Goal: Transaction & Acquisition: Purchase product/service

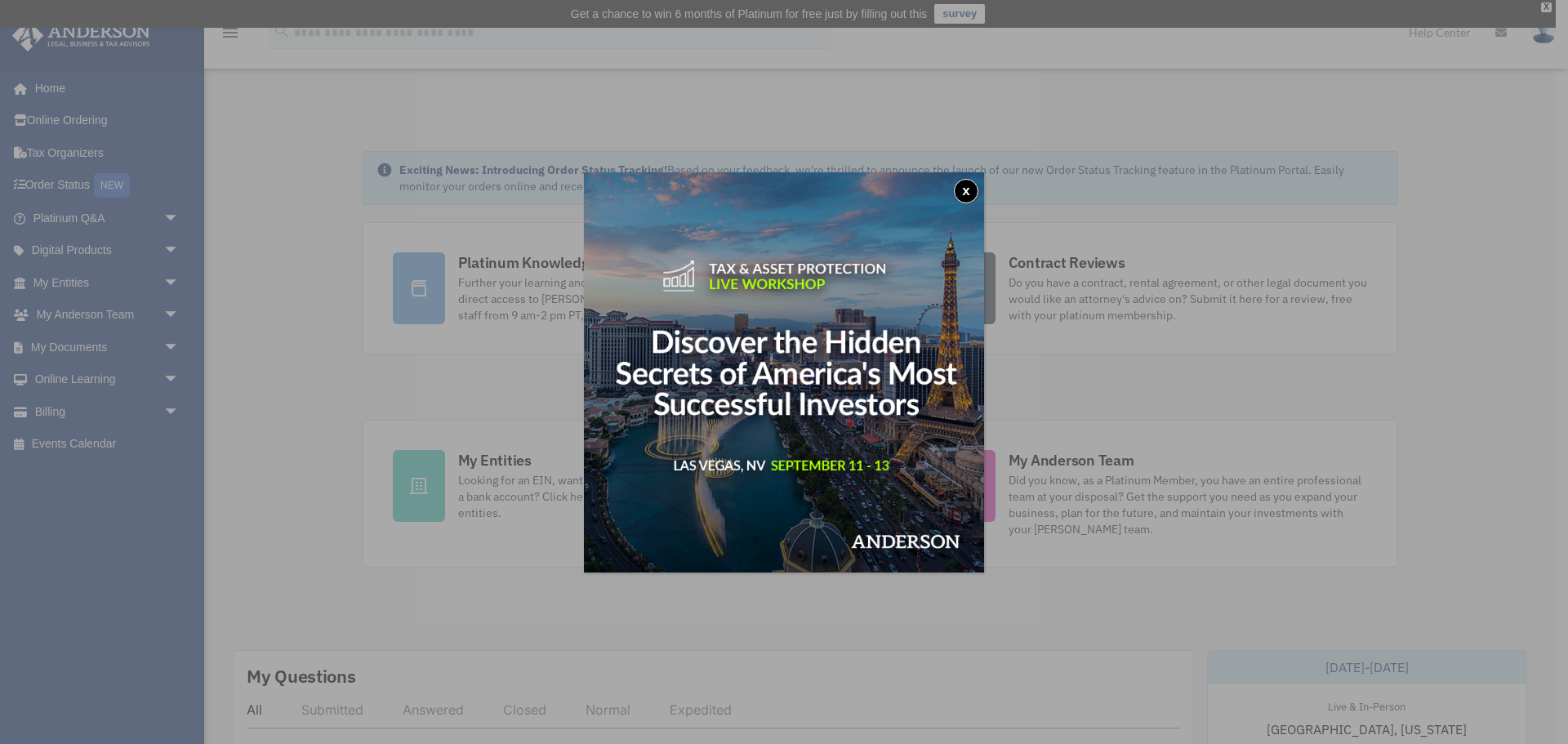
click at [969, 190] on button "x" at bounding box center [966, 190] width 24 height 24
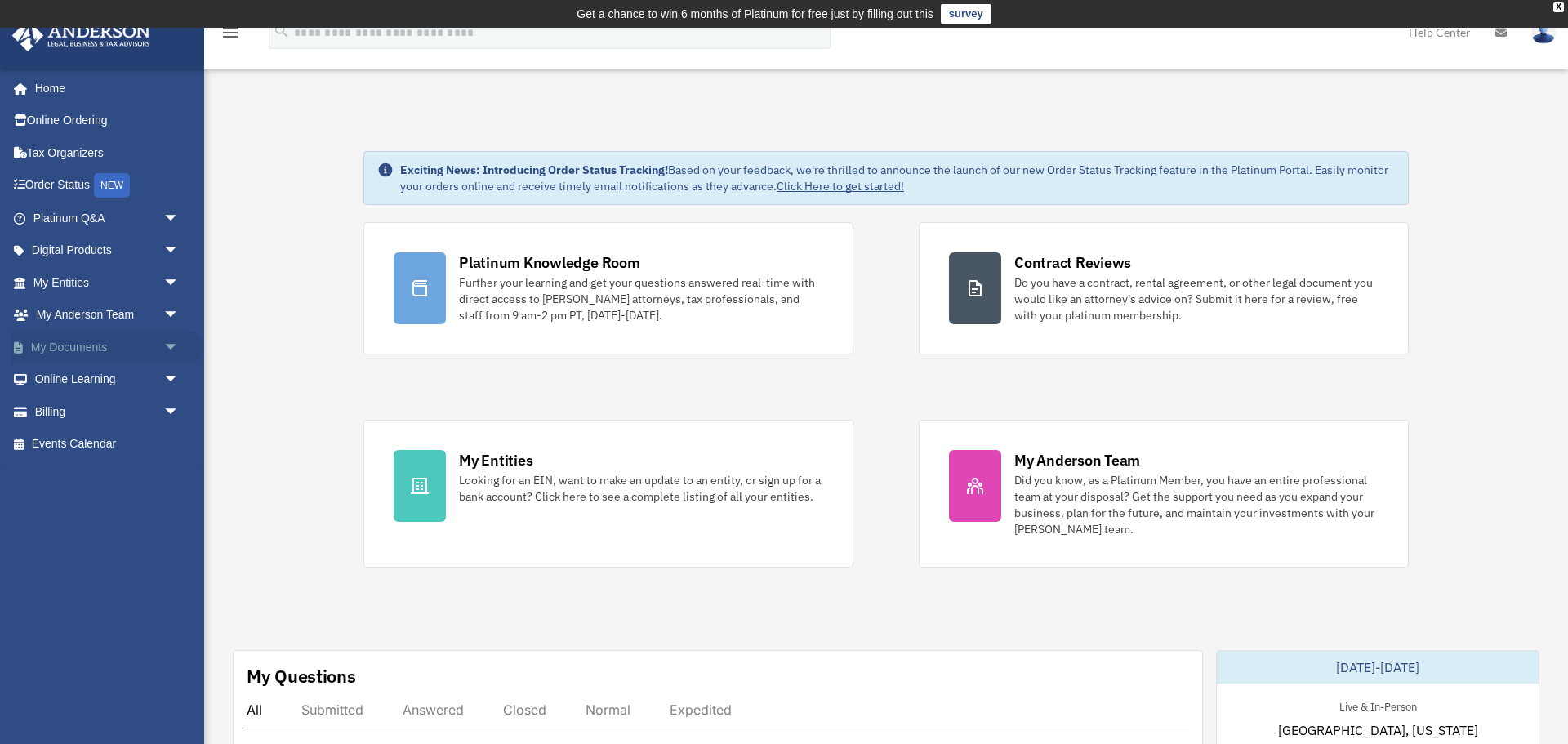
click at [163, 350] on span "arrow_drop_down" at bounding box center [179, 348] width 32 height 33
click at [122, 388] on link "Box" at bounding box center [113, 379] width 182 height 32
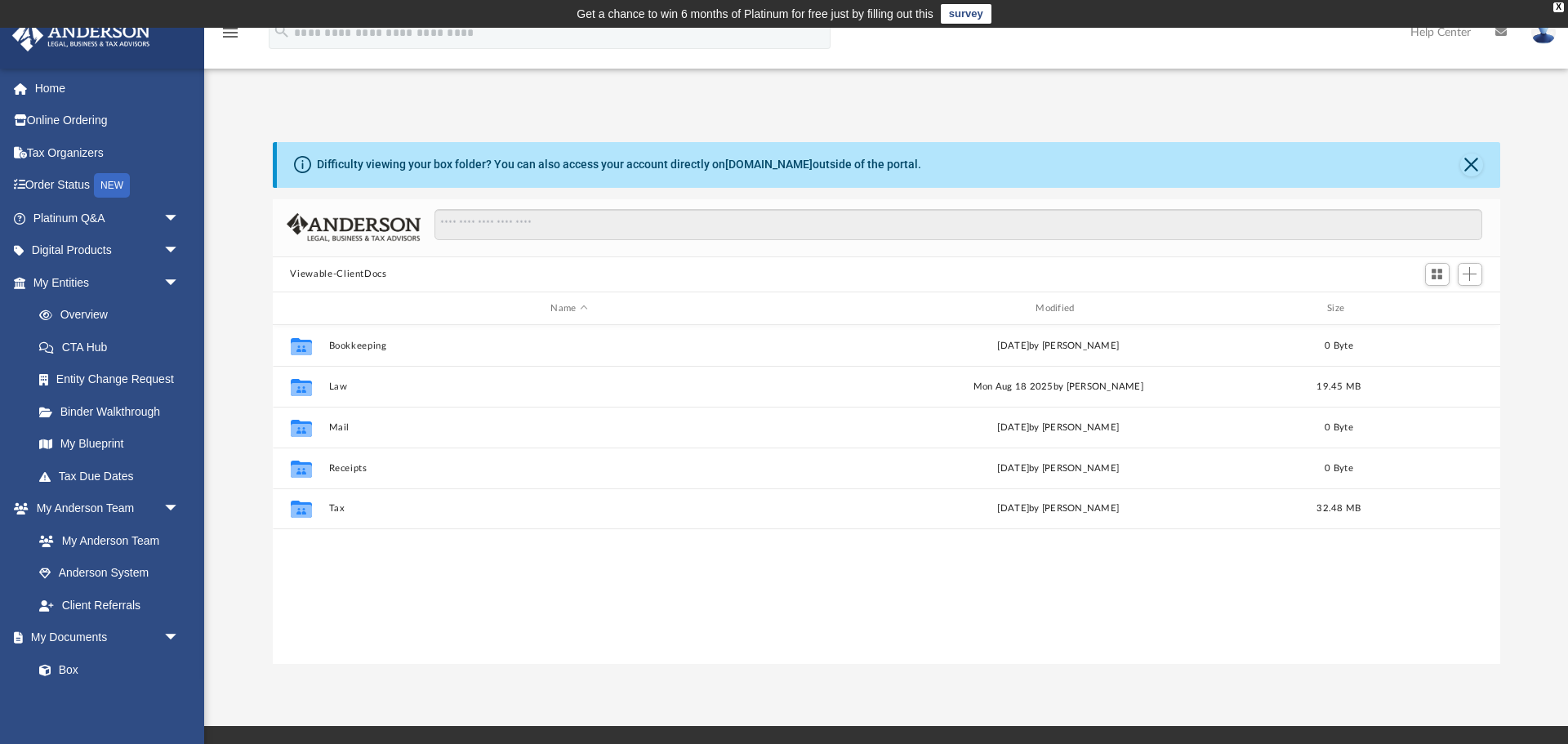
scroll to position [371, 1228]
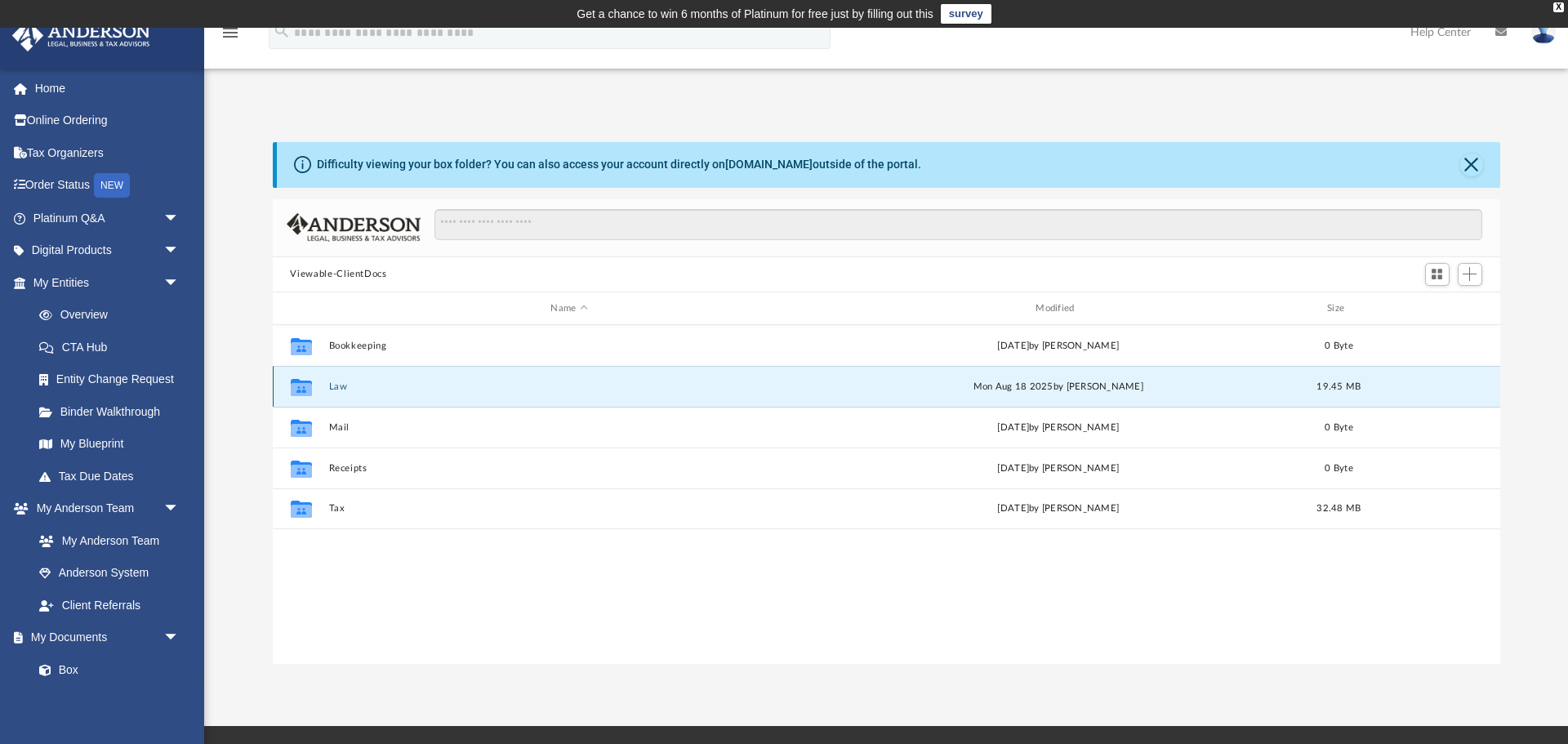
click at [339, 384] on button "Law" at bounding box center [569, 386] width 482 height 11
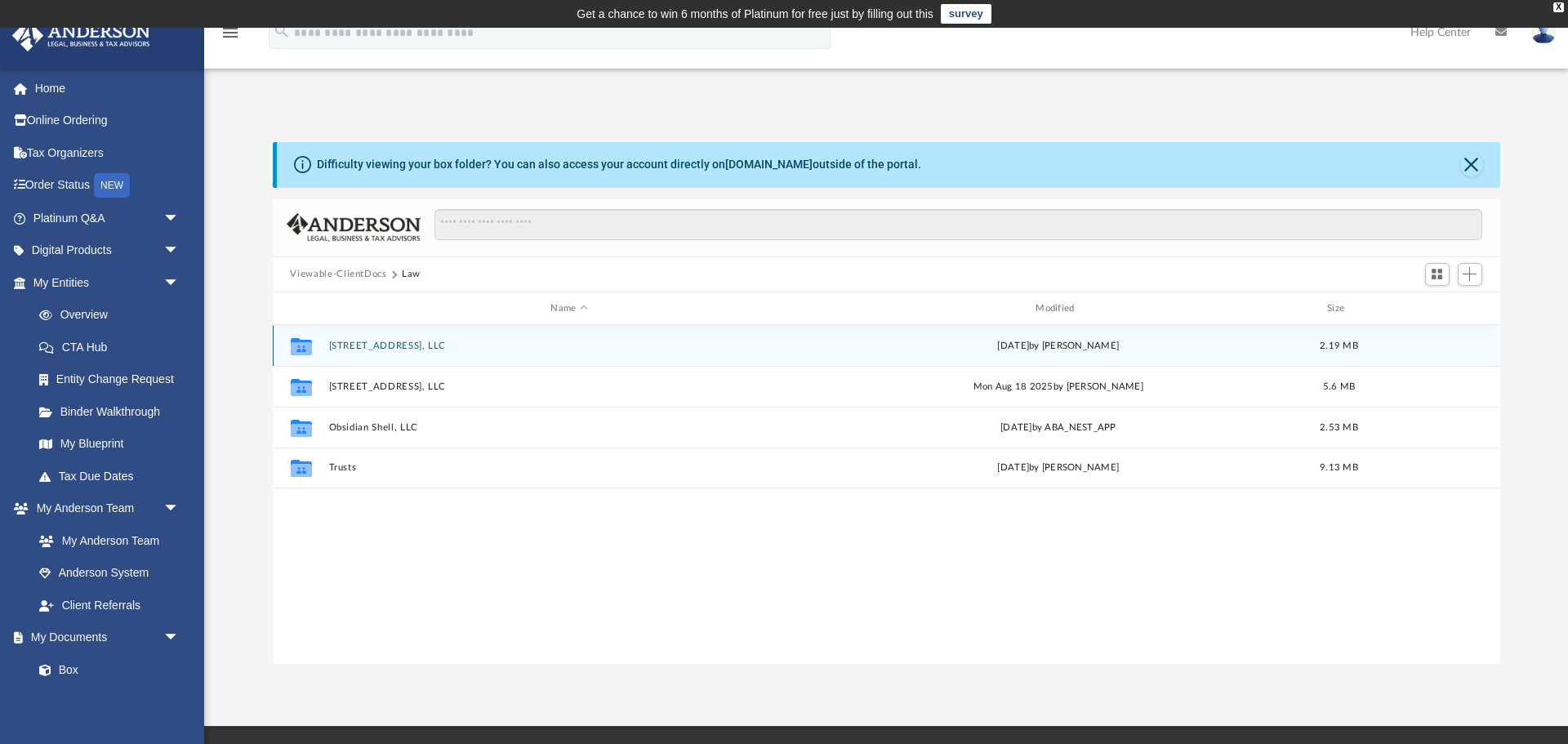
click at [410, 348] on button "[STREET_ADDRESS], LLC" at bounding box center [569, 346] width 482 height 11
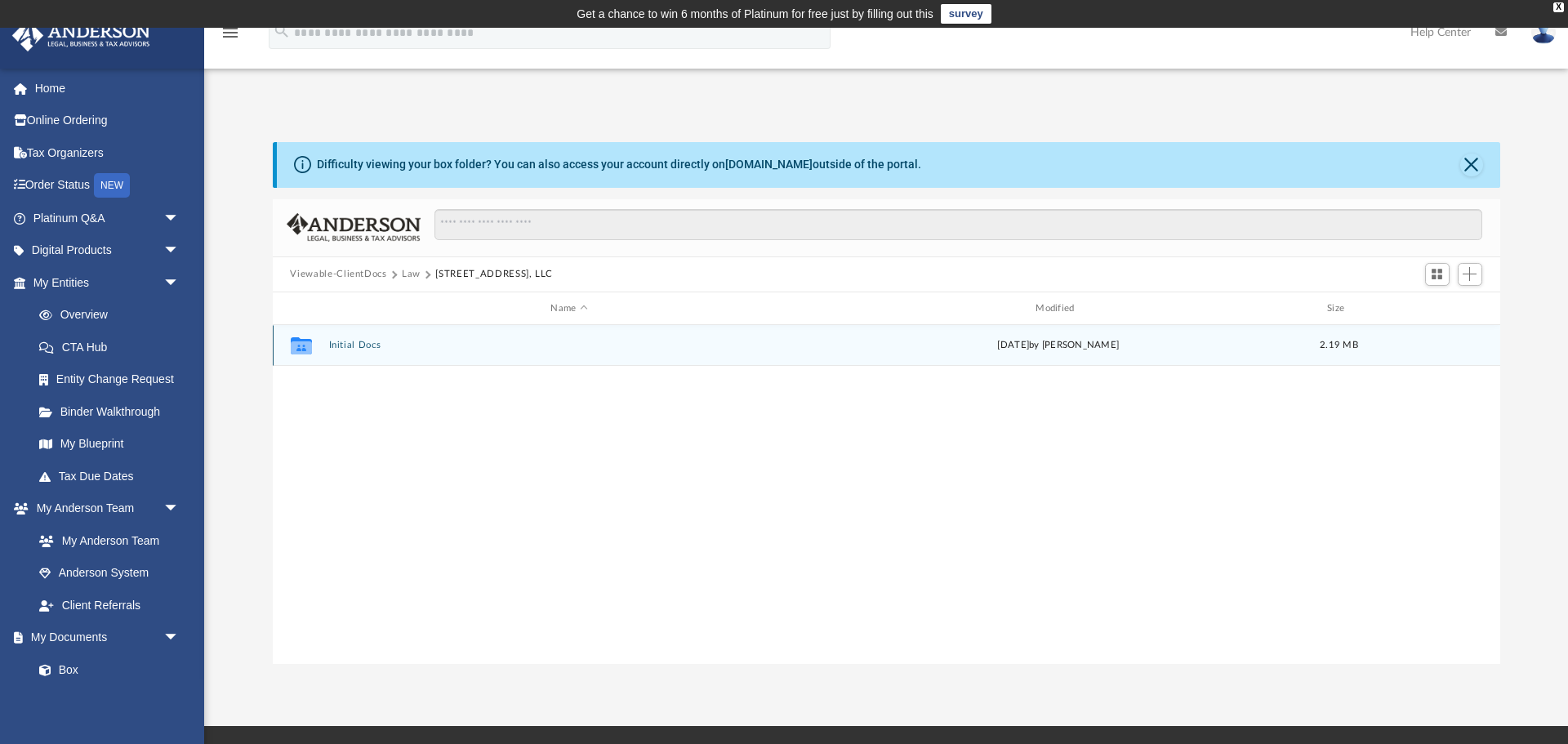
click at [380, 347] on button "Initial Docs" at bounding box center [569, 346] width 482 height 11
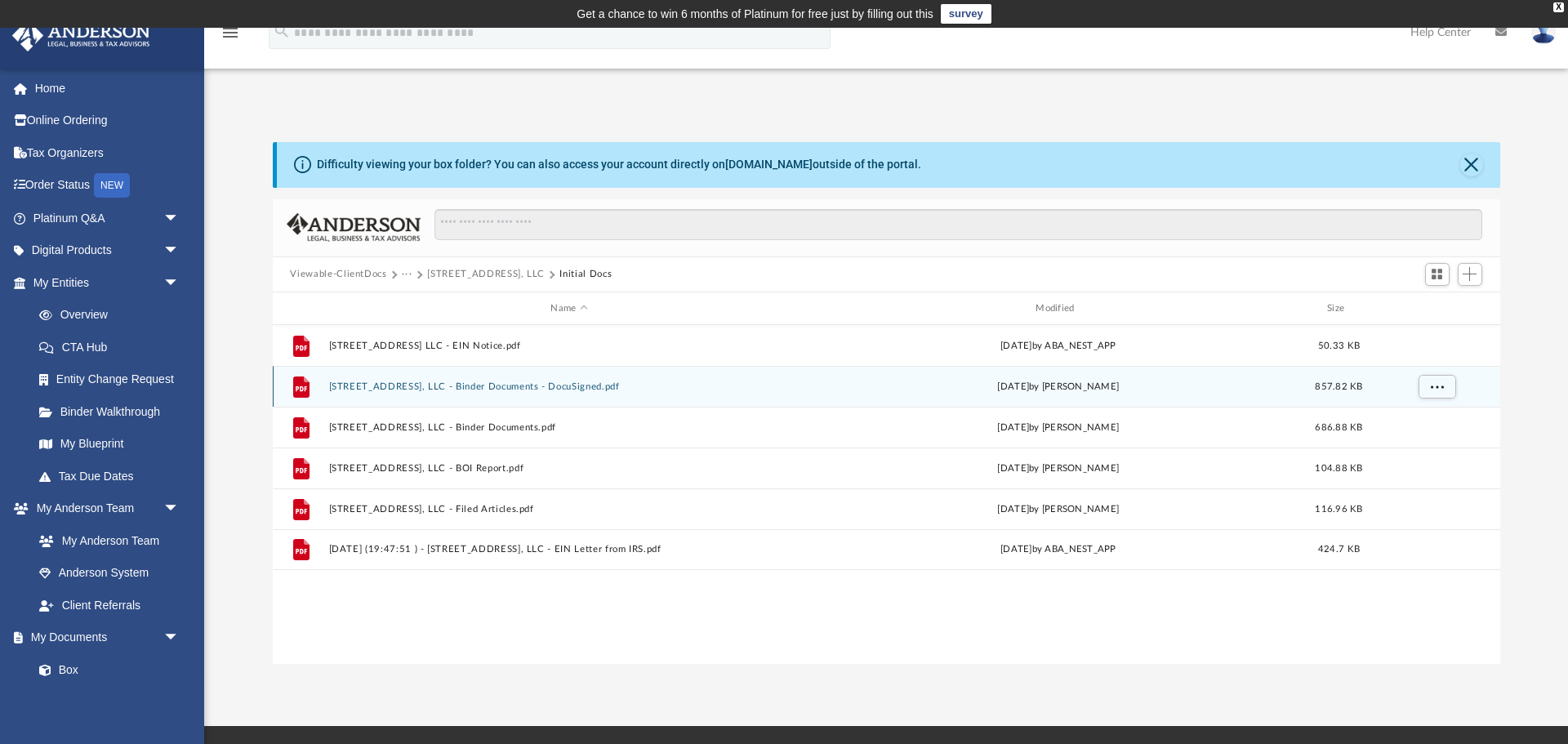
click at [479, 380] on div "File [STREET_ADDRESS], LLC - Binder Documents - DocuSigned.pdf [DATE] by [PERSO…" at bounding box center [886, 387] width 1228 height 41
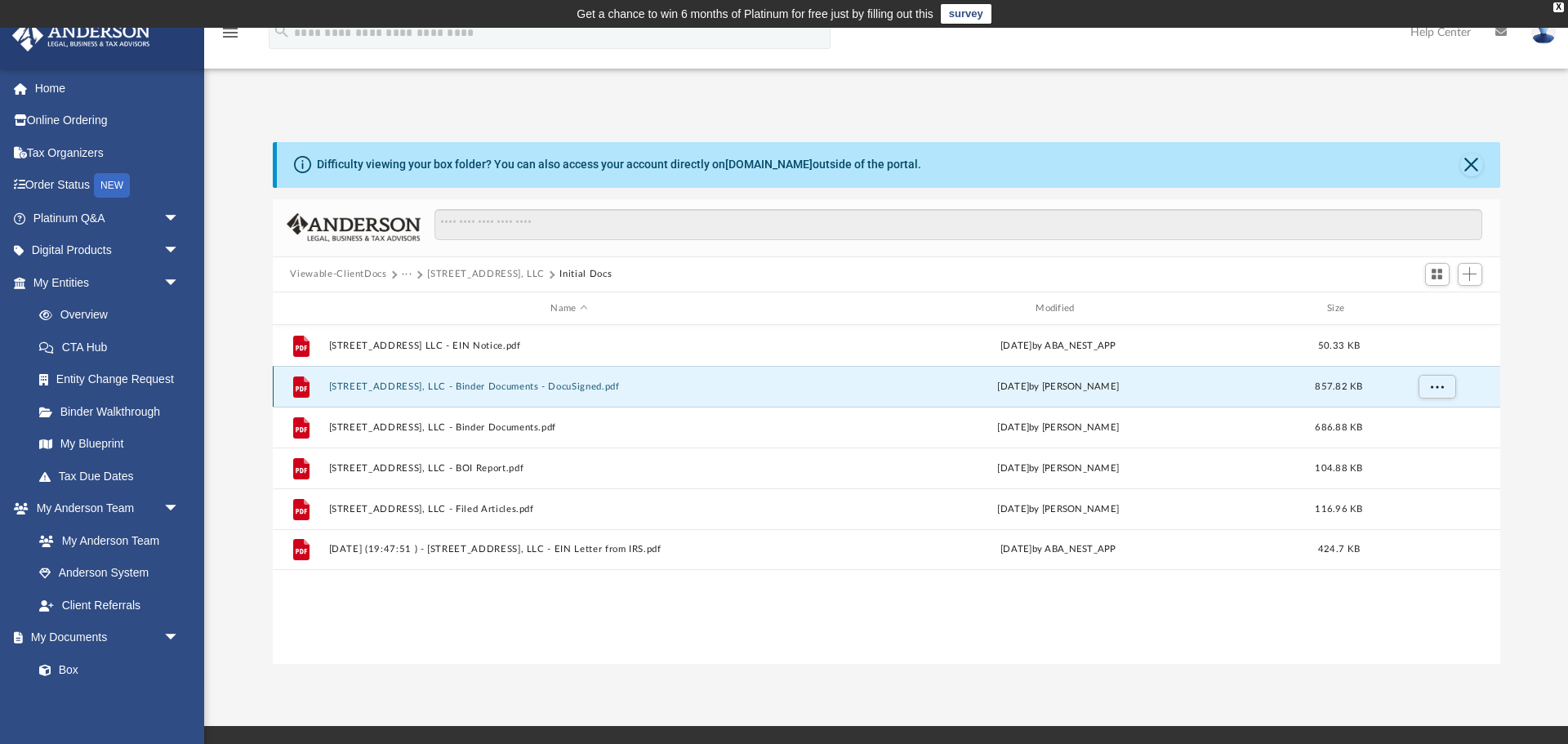
click at [548, 384] on button "[STREET_ADDRESS], LLC - Binder Documents - DocuSigned.pdf" at bounding box center [569, 386] width 482 height 11
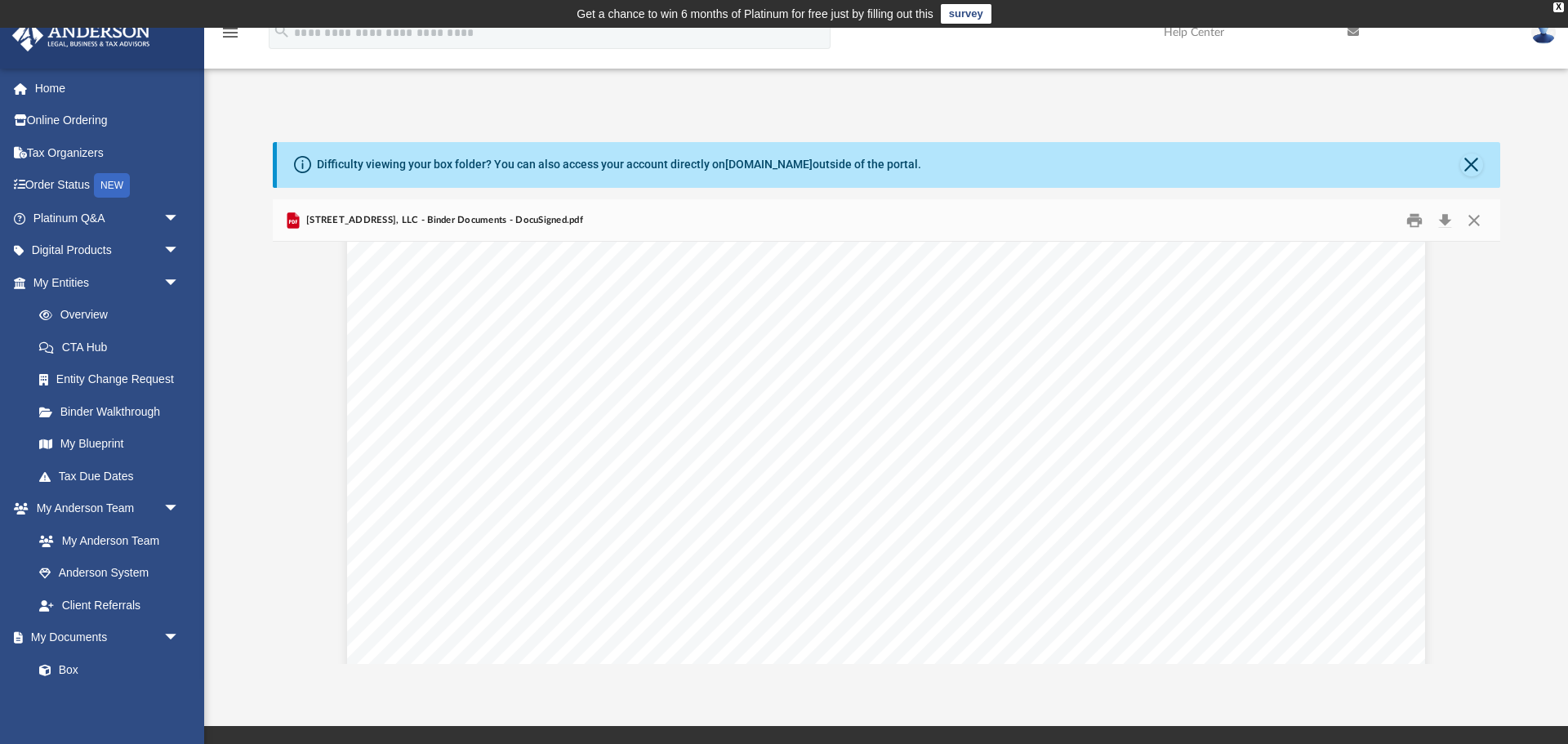
scroll to position [66424, 0]
click at [98, 663] on link "Box" at bounding box center [113, 669] width 182 height 32
click at [82, 641] on link "My Documents arrow_drop_down" at bounding box center [107, 637] width 192 height 32
click at [82, 642] on link "My Documents arrow_drop_down" at bounding box center [107, 637] width 192 height 32
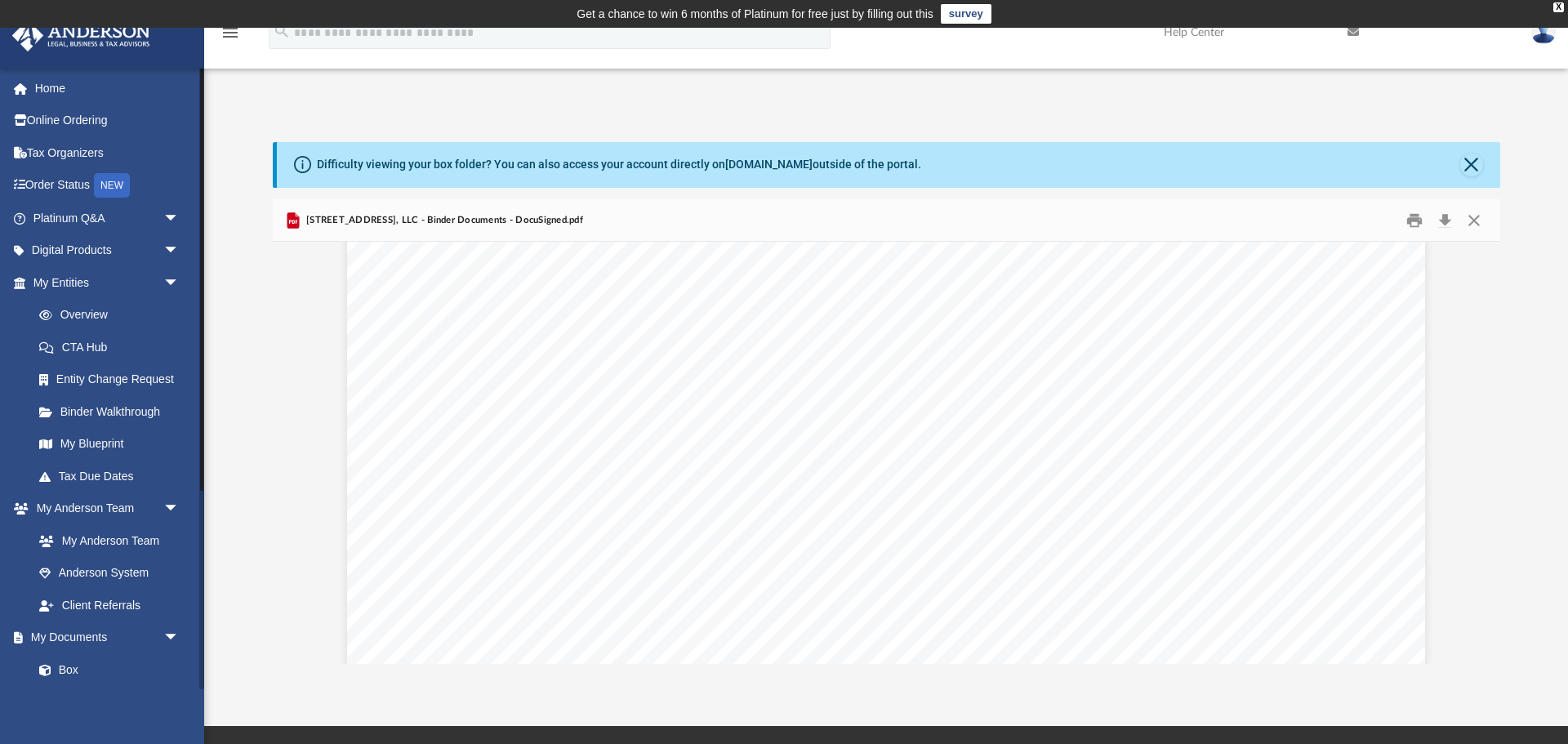
scroll to position [291, 0]
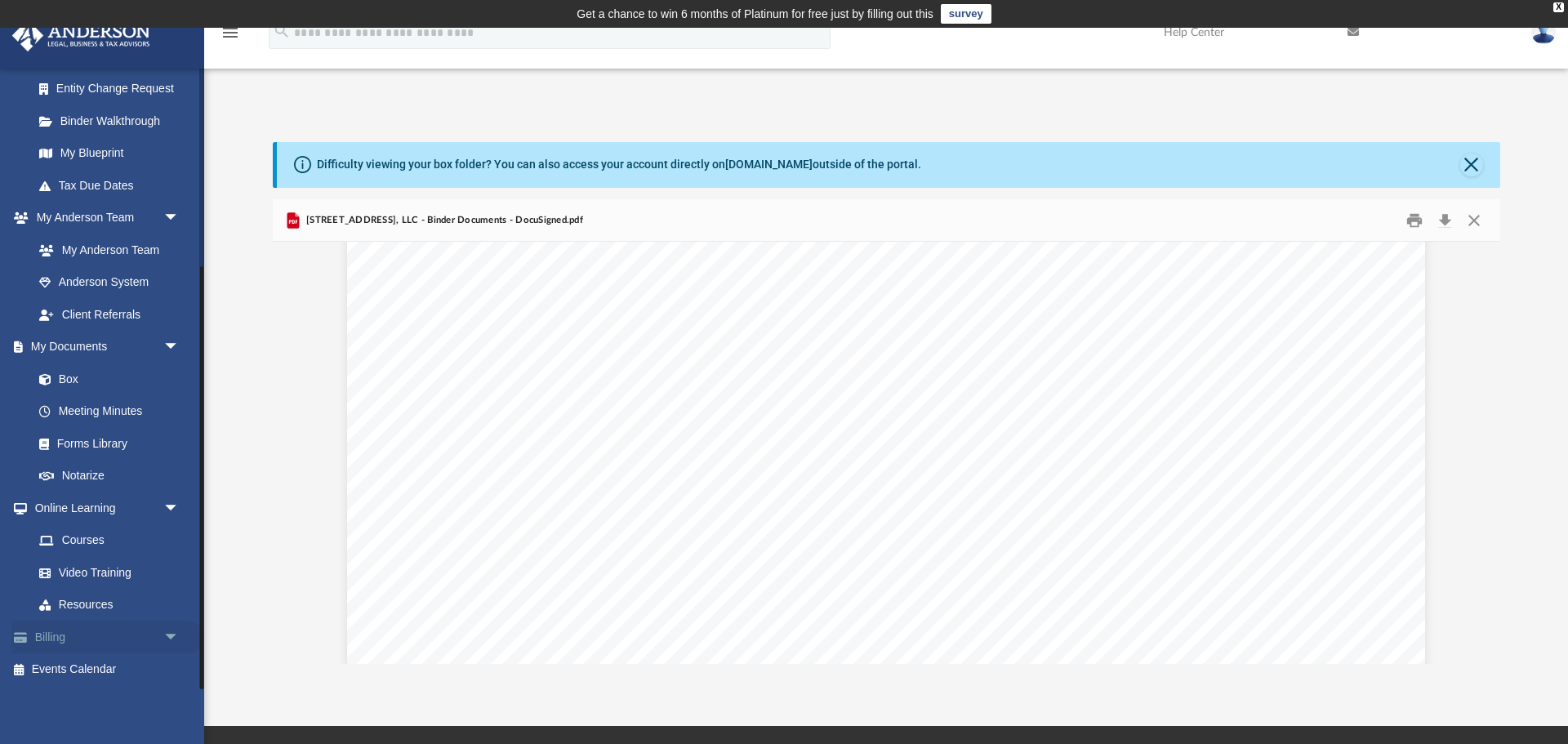
click at [61, 643] on link "Billing arrow_drop_down" at bounding box center [107, 636] width 192 height 32
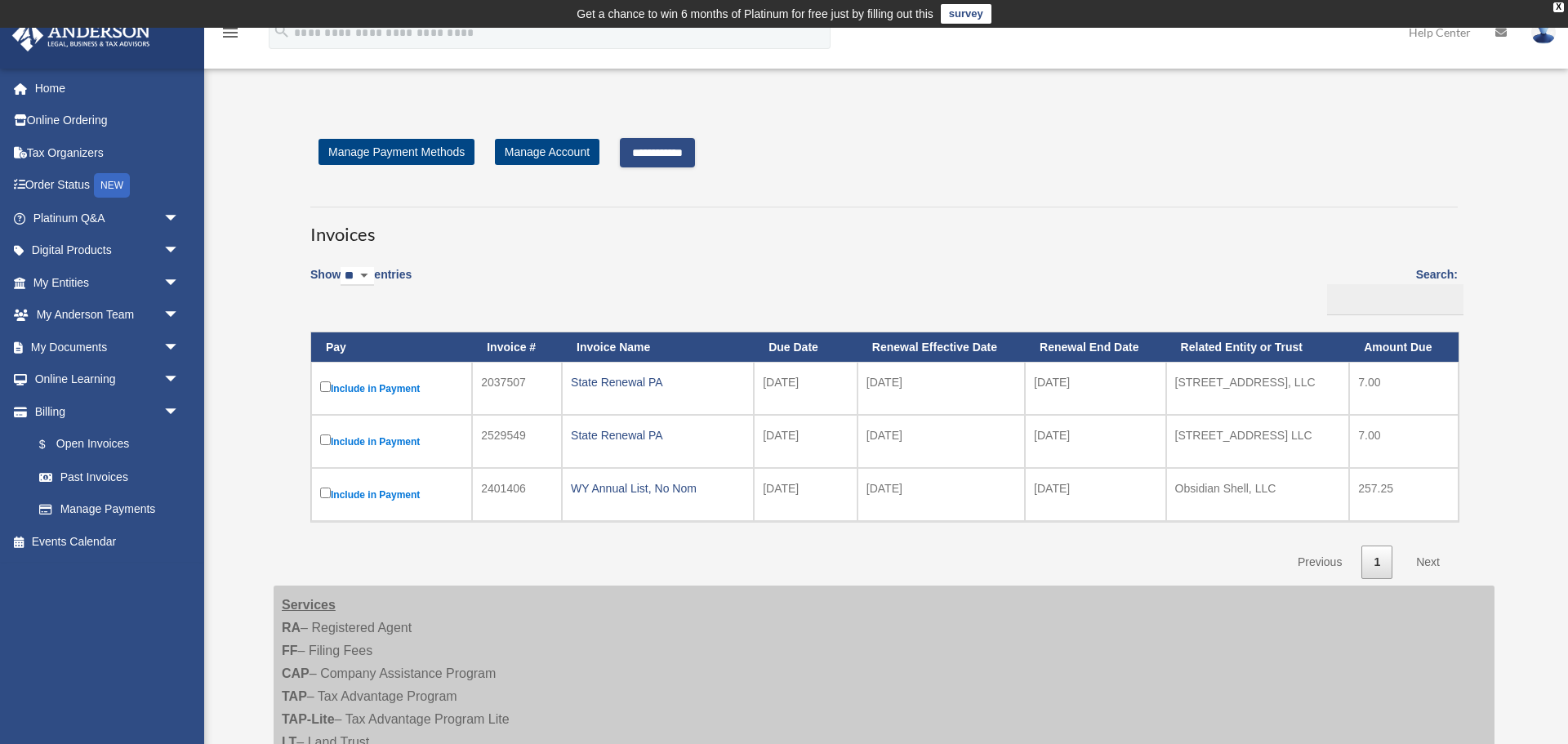
click at [660, 156] on input "**********" at bounding box center [657, 152] width 75 height 29
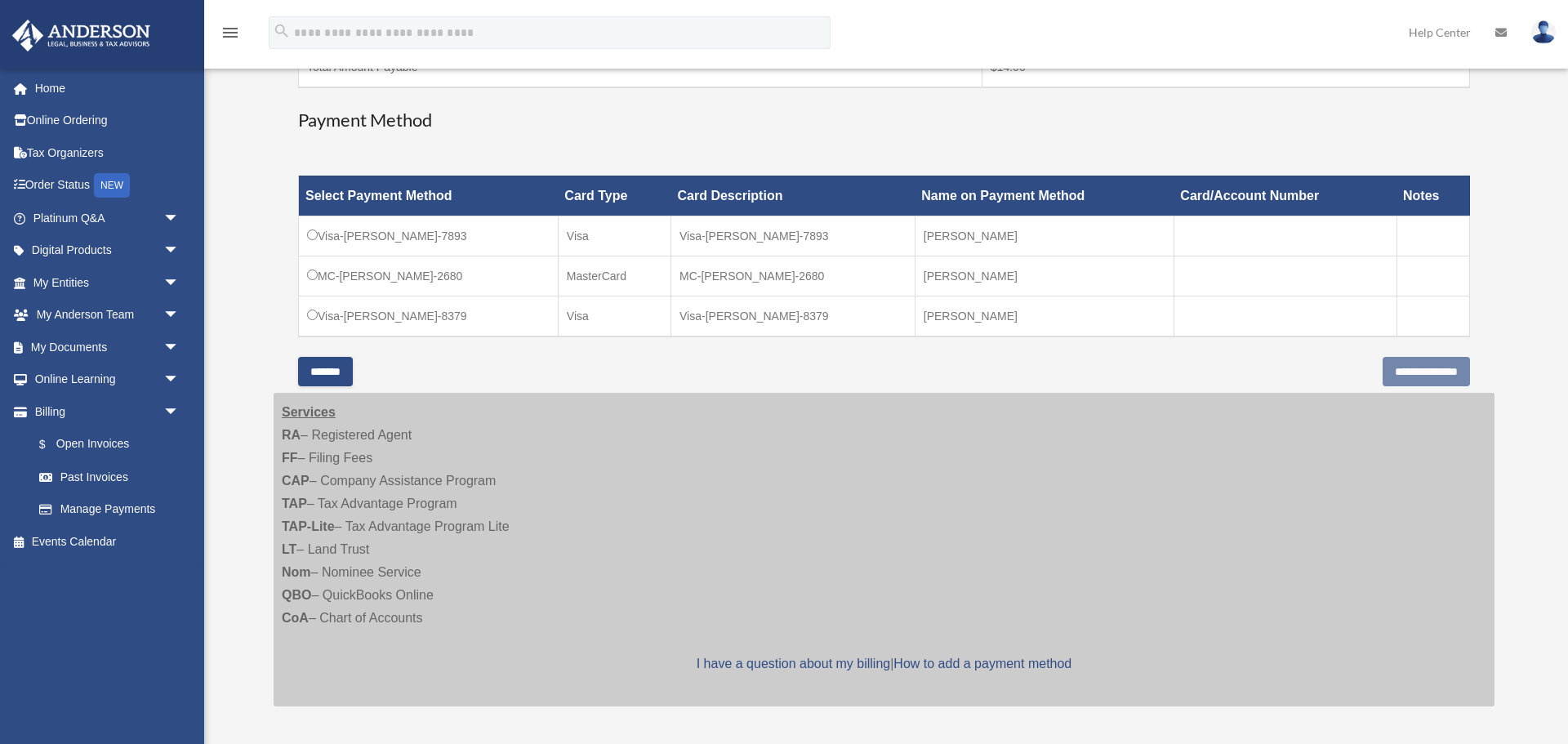
scroll to position [470, 0]
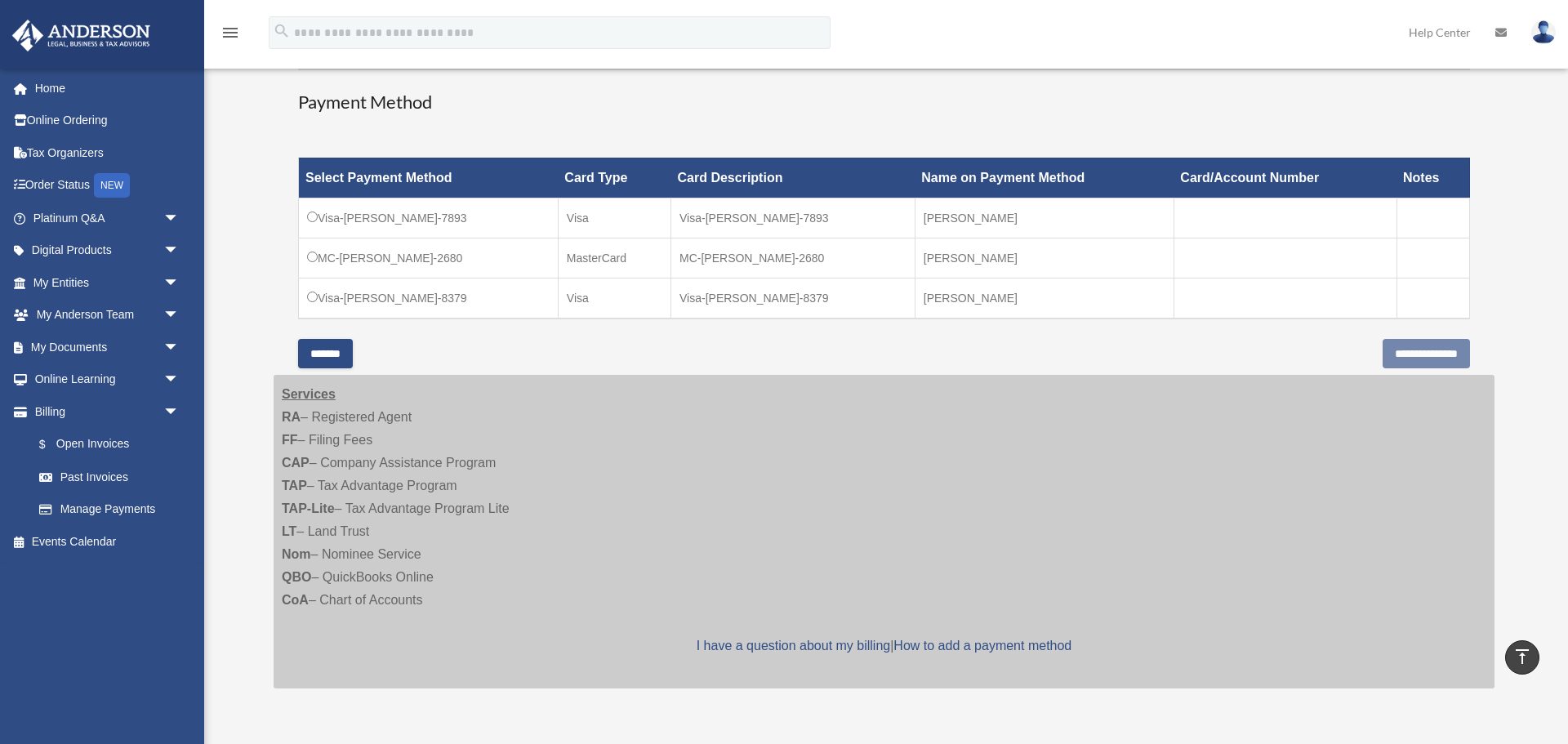
click at [389, 302] on td "Visa-Jonathan-Ortiz-8379" at bounding box center [429, 298] width 260 height 41
drag, startPoint x: 1461, startPoint y: 286, endPoint x: 1468, endPoint y: 295, distance: 11.4
click at [1466, 292] on td at bounding box center [1433, 298] width 73 height 41
click at [1458, 299] on td at bounding box center [1433, 298] width 73 height 41
click at [801, 316] on td "Visa-Jonathan-Ortiz-8379" at bounding box center [793, 298] width 244 height 41
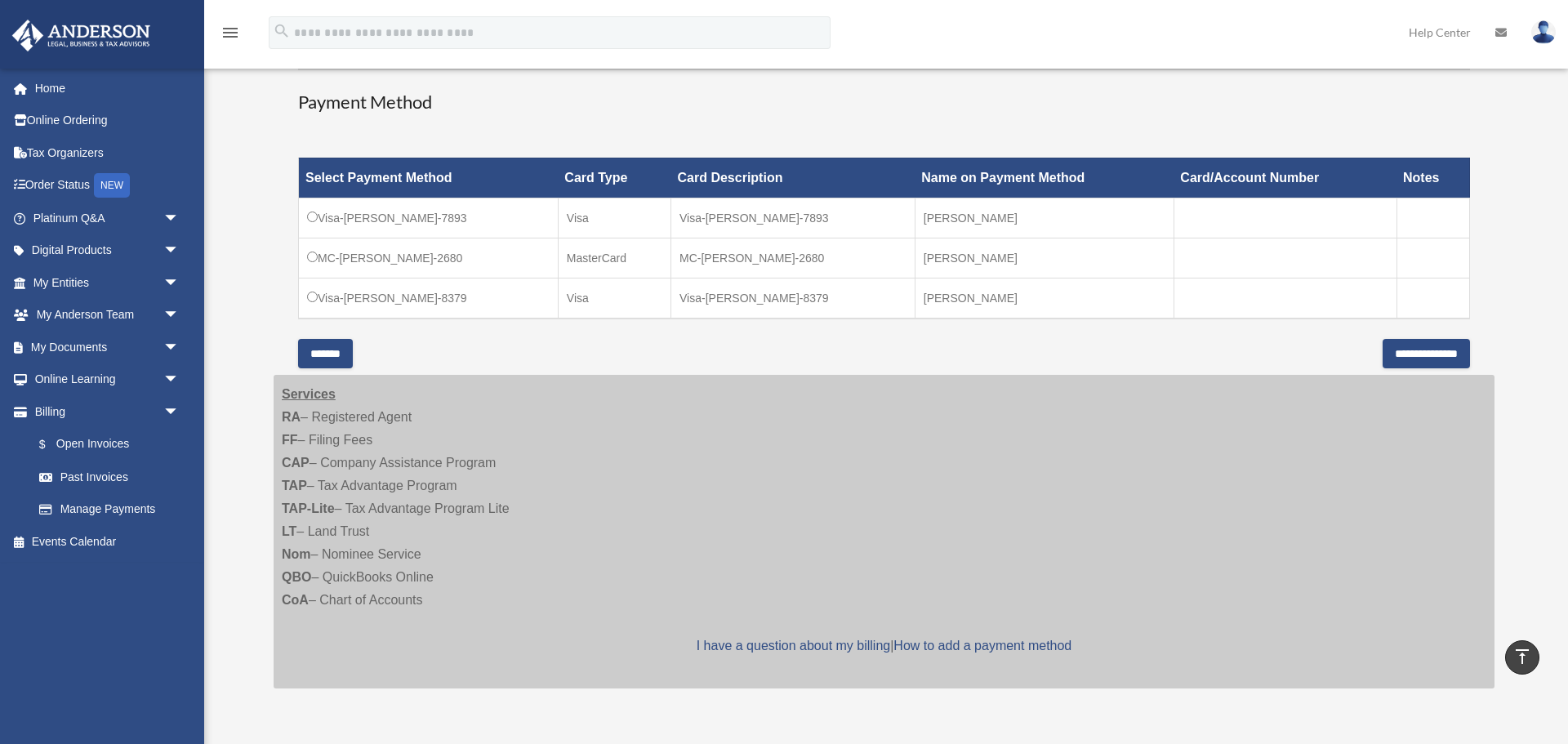
click at [318, 296] on td "Visa-Jonathan-Ortiz-8379" at bounding box center [429, 298] width 260 height 41
click at [1420, 358] on input "**********" at bounding box center [1426, 353] width 87 height 29
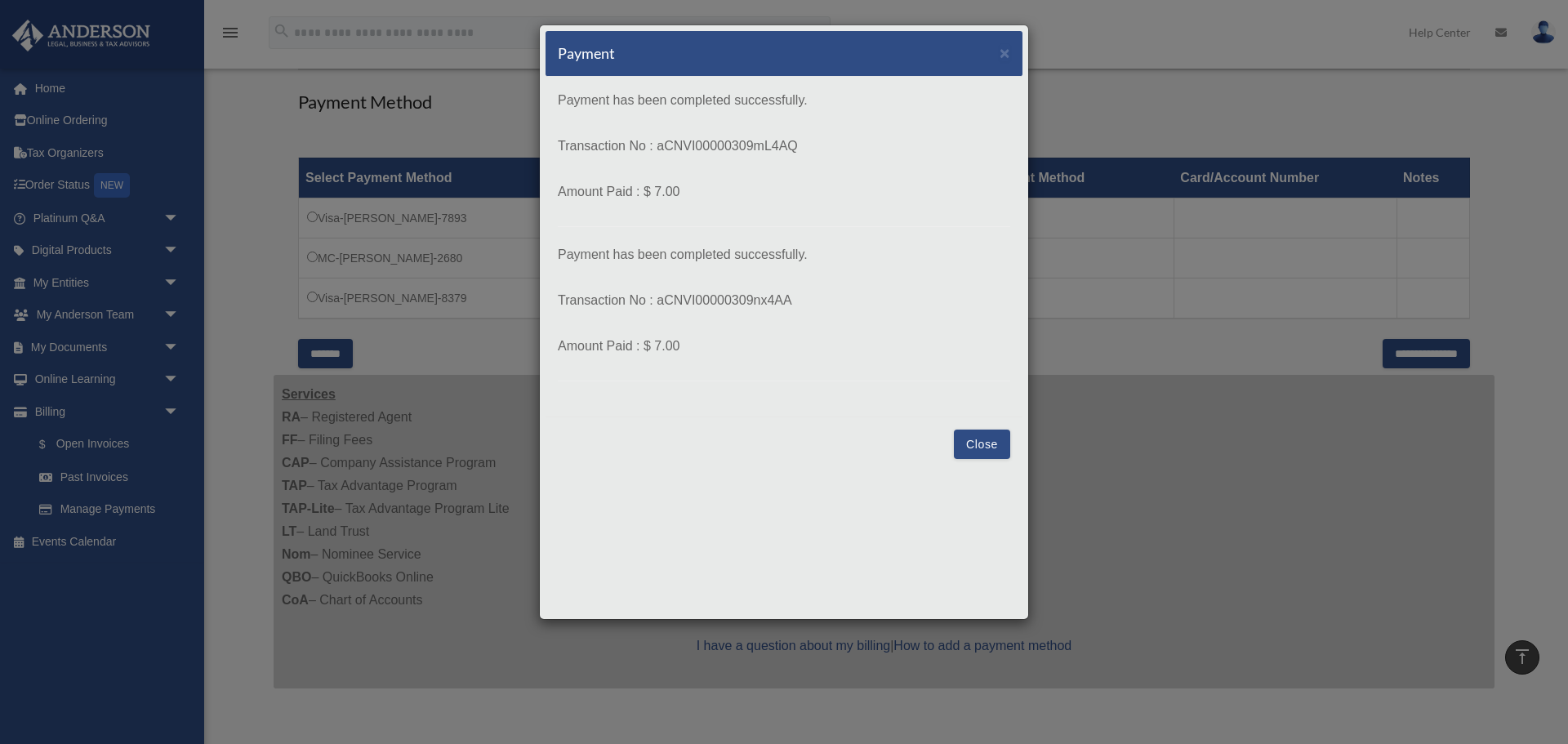
click at [986, 445] on button "Close" at bounding box center [983, 444] width 57 height 29
